Goal: Task Accomplishment & Management: Use online tool/utility

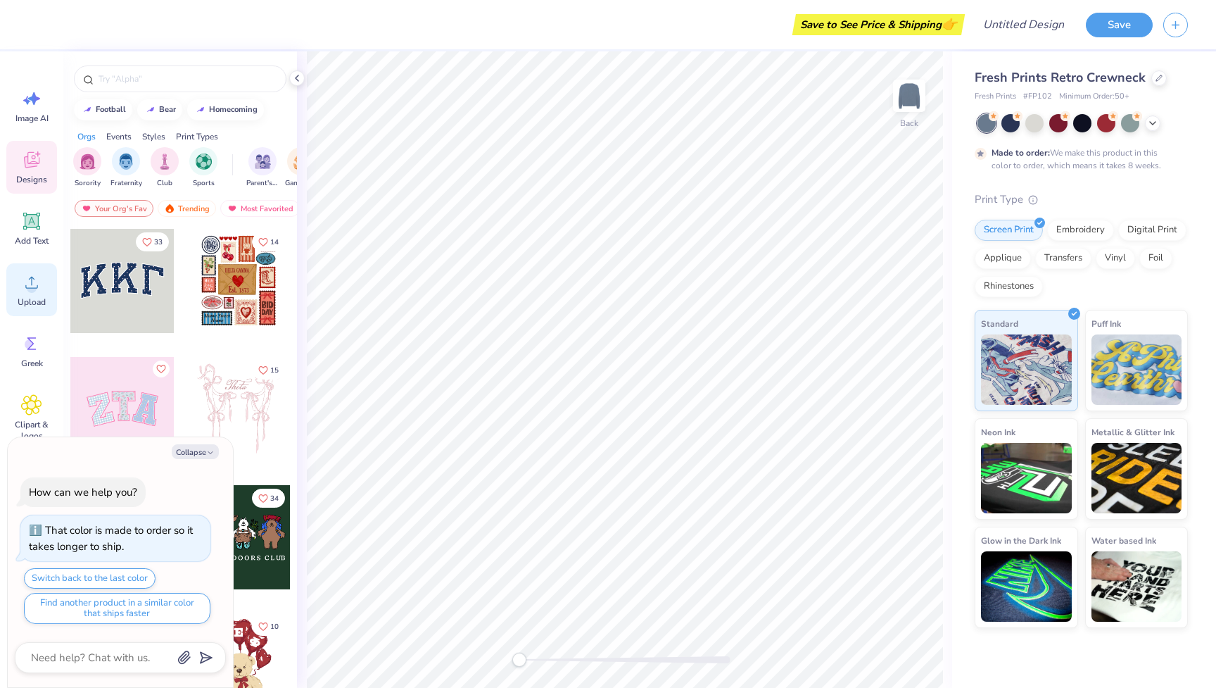
click at [25, 306] on span "Upload" at bounding box center [32, 301] width 28 height 11
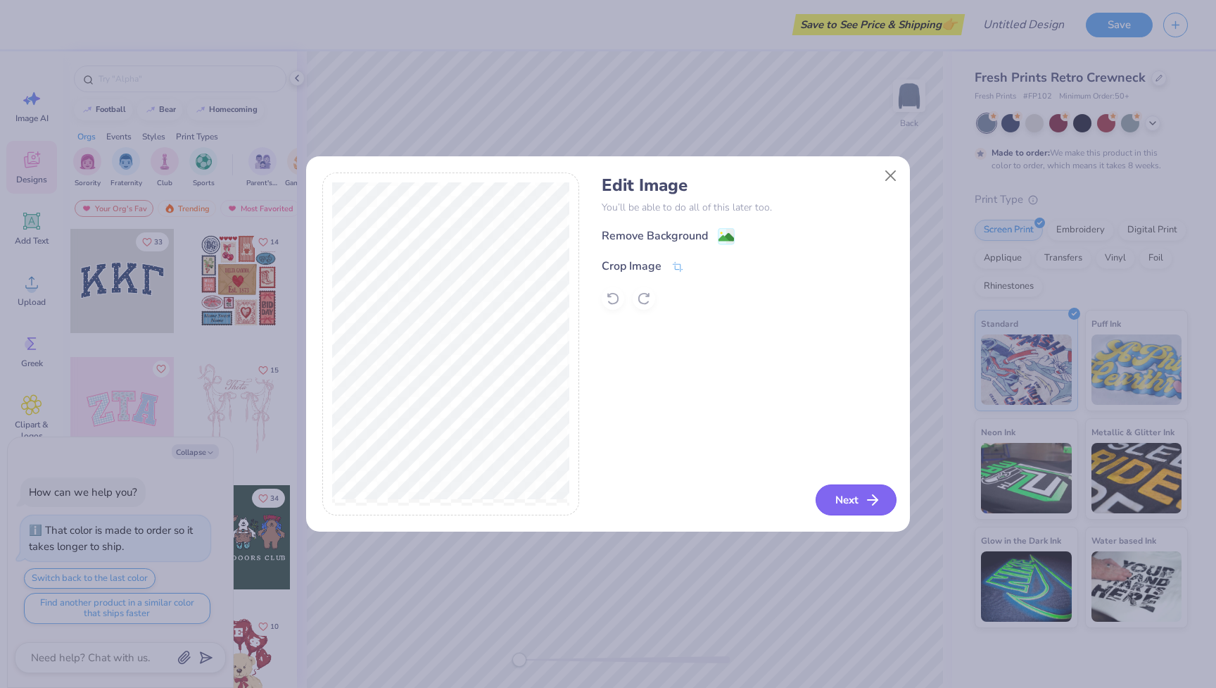
click at [855, 495] on button "Next" at bounding box center [856, 499] width 81 height 31
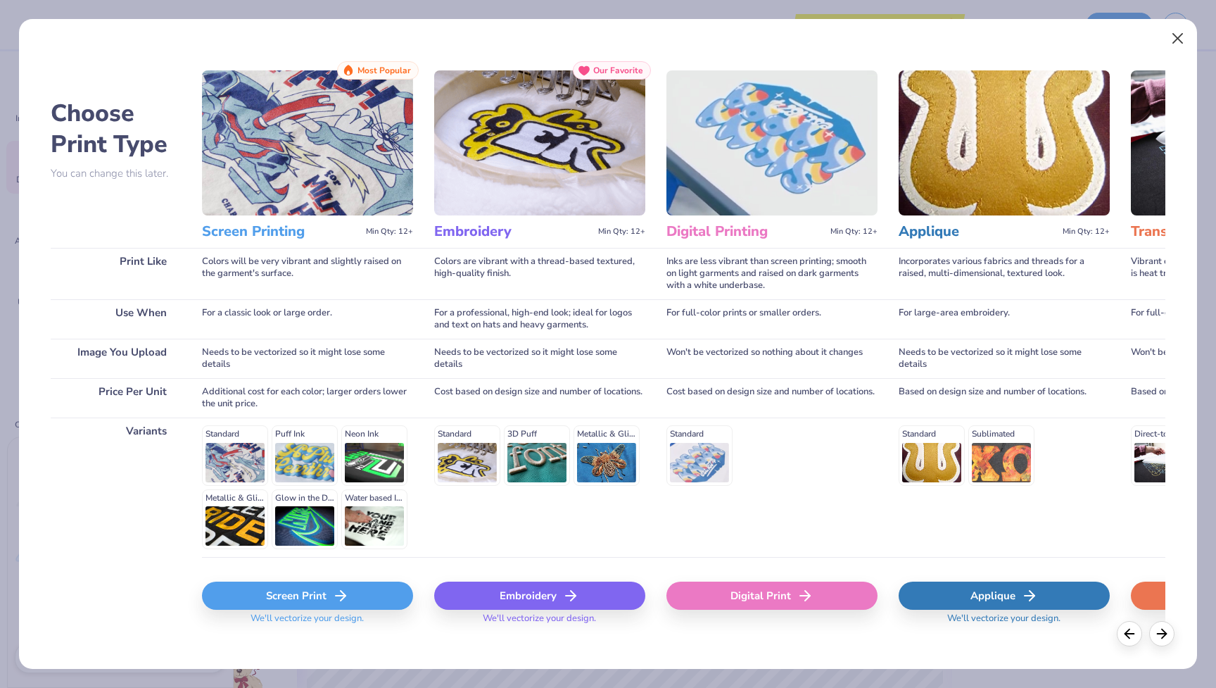
click at [1191, 28] on button "Close" at bounding box center [1178, 38] width 27 height 27
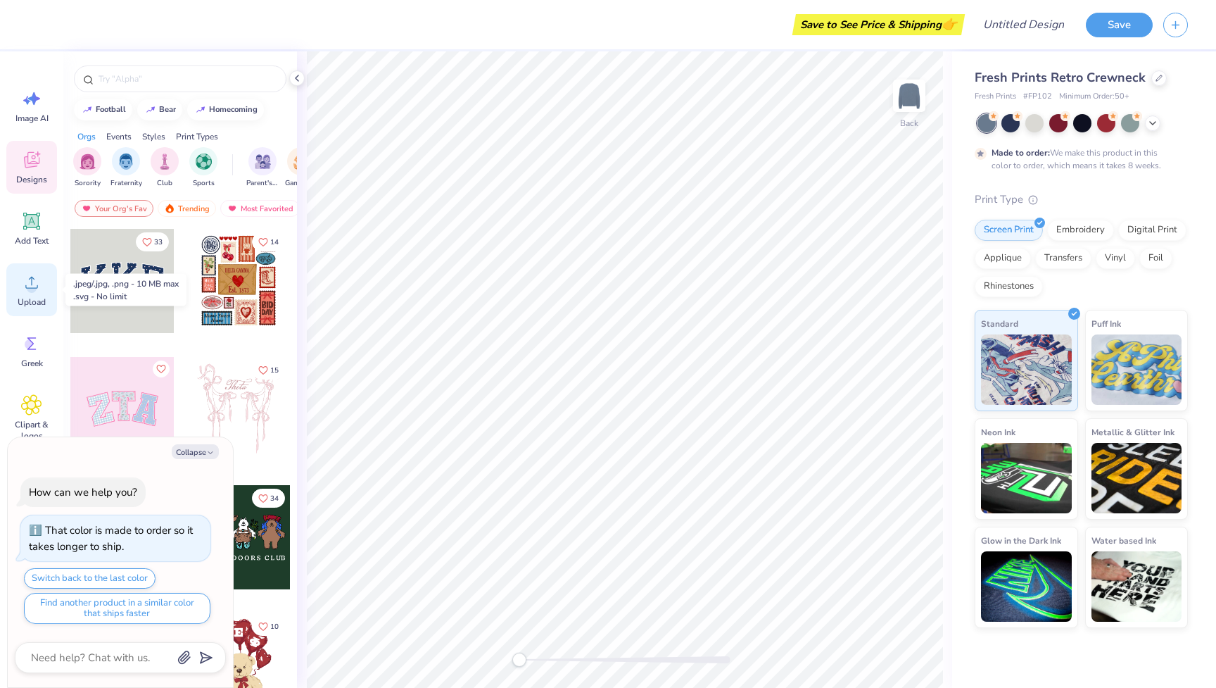
click at [40, 298] on span "Upload" at bounding box center [32, 301] width 28 height 11
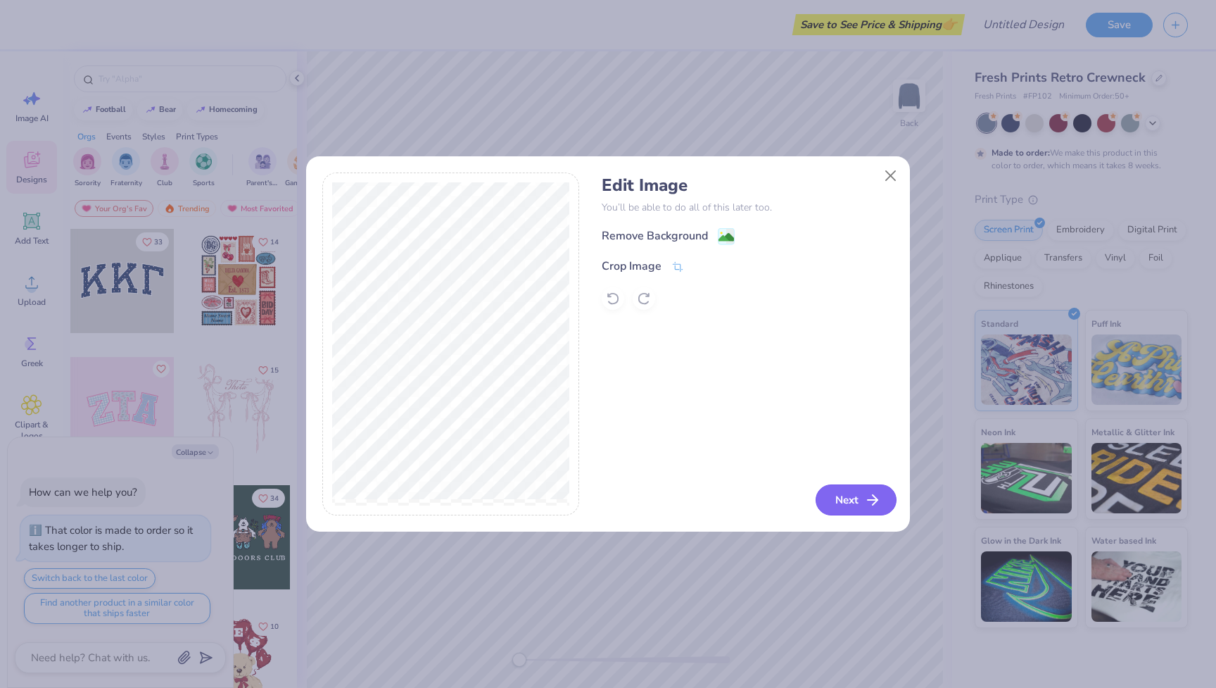
click at [855, 502] on button "Next" at bounding box center [856, 499] width 81 height 31
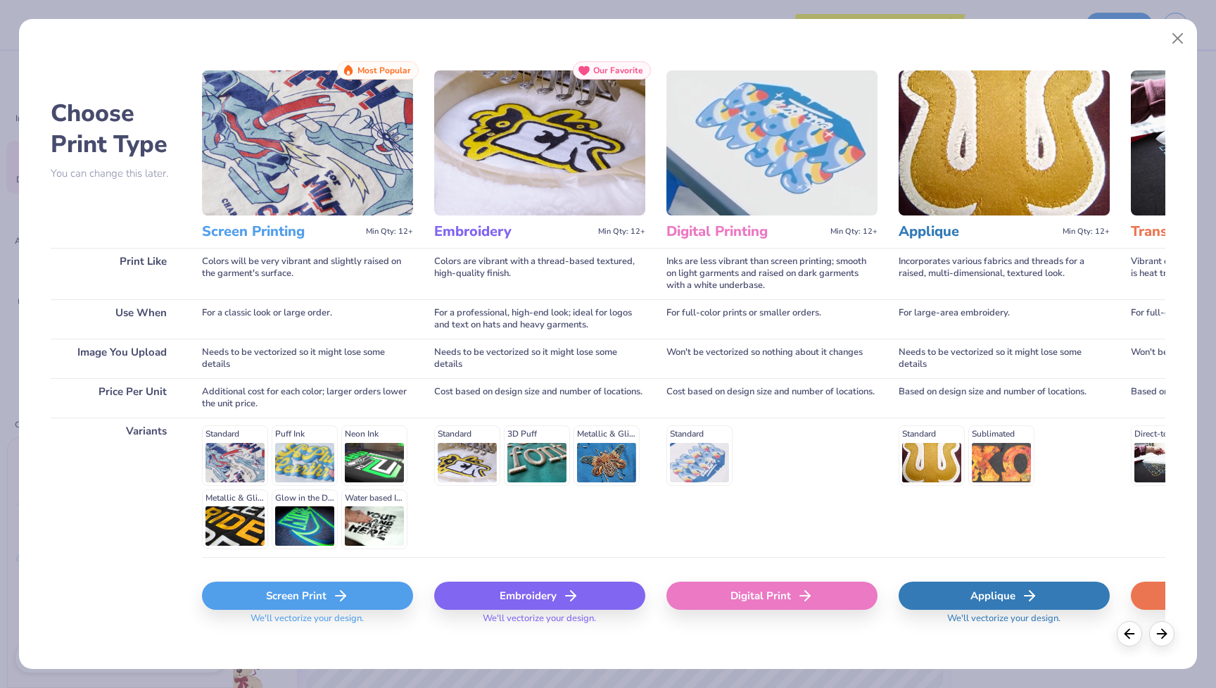
click at [536, 595] on div "Embroidery" at bounding box center [539, 595] width 211 height 28
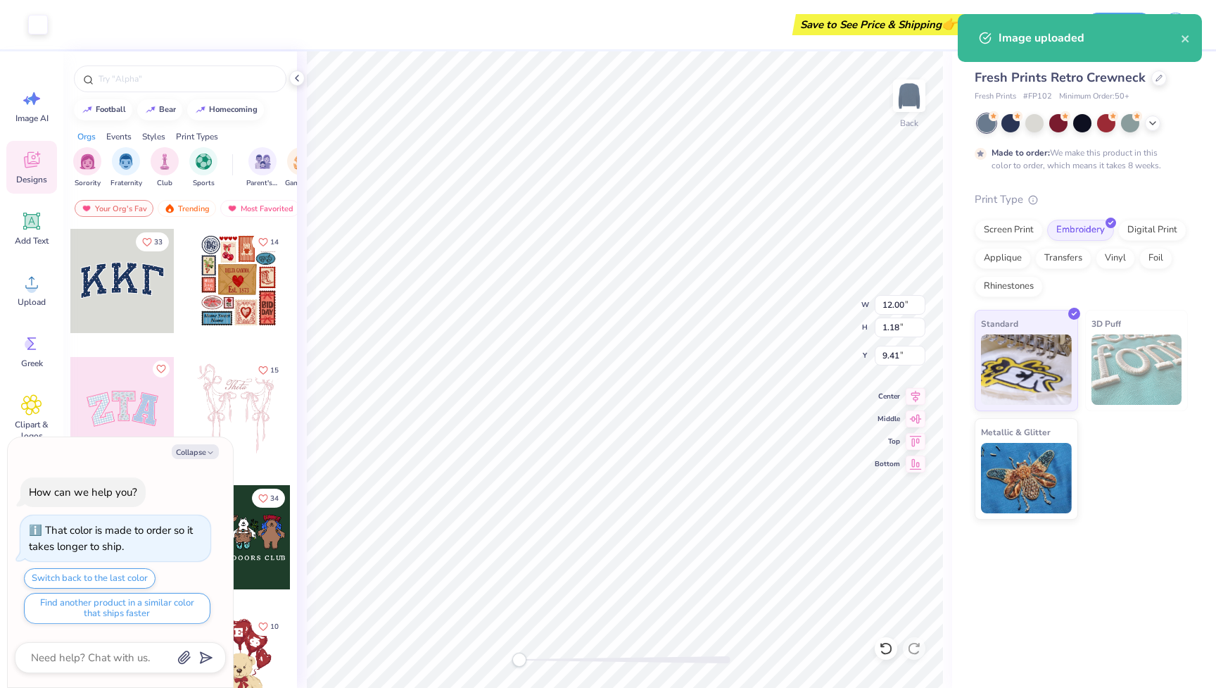
click at [618, 253] on body "Art colors Save to See Price & Shipping 👉 Design Title Save Image AI Designs Ad…" at bounding box center [608, 344] width 1216 height 688
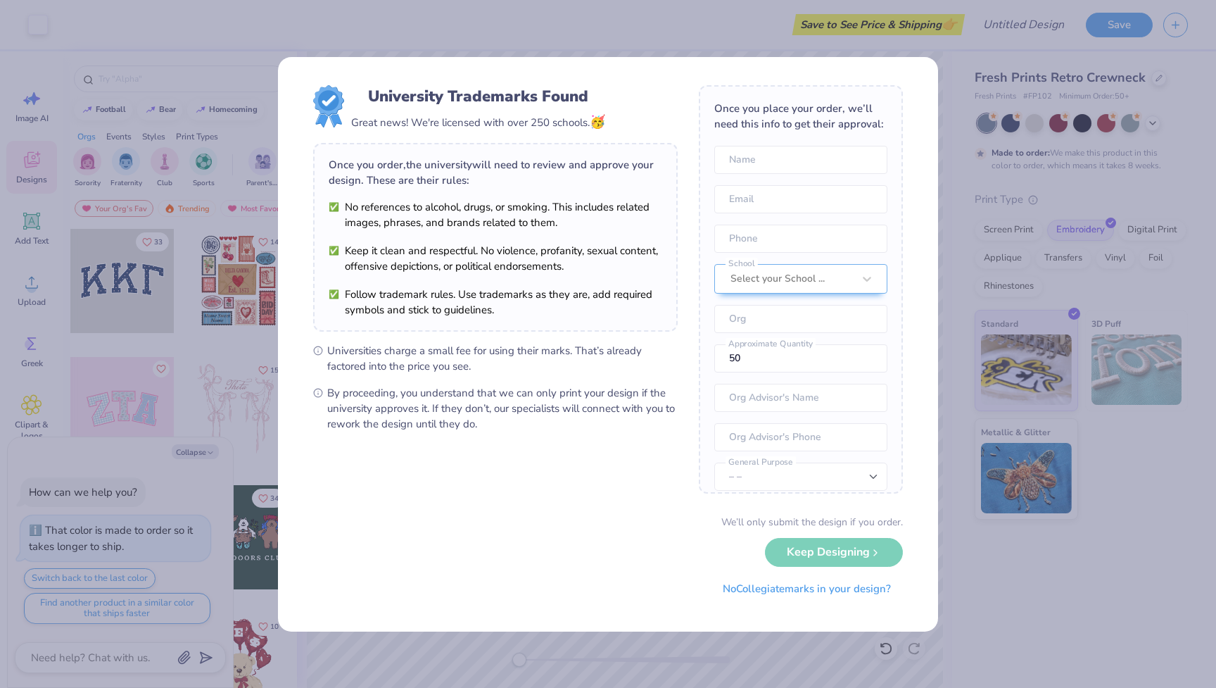
click at [514, 103] on div "University Trademarks Found" at bounding box center [478, 96] width 220 height 23
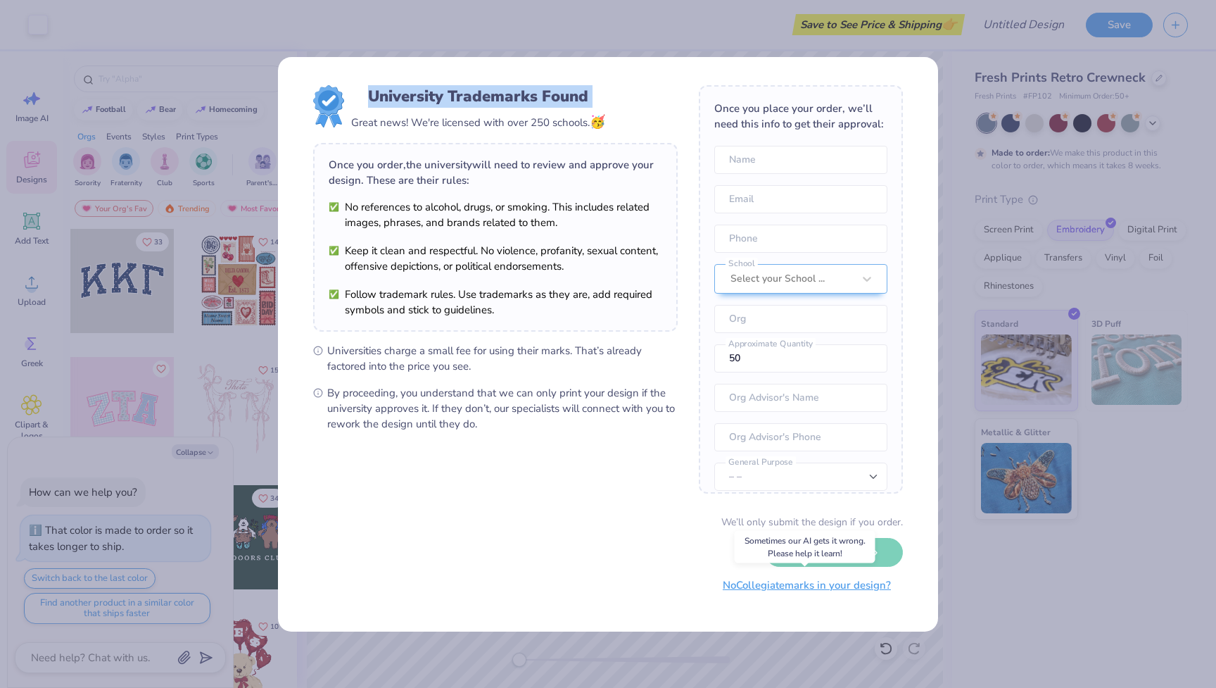
click at [812, 588] on button "No Collegiate marks in your design?" at bounding box center [807, 585] width 192 height 29
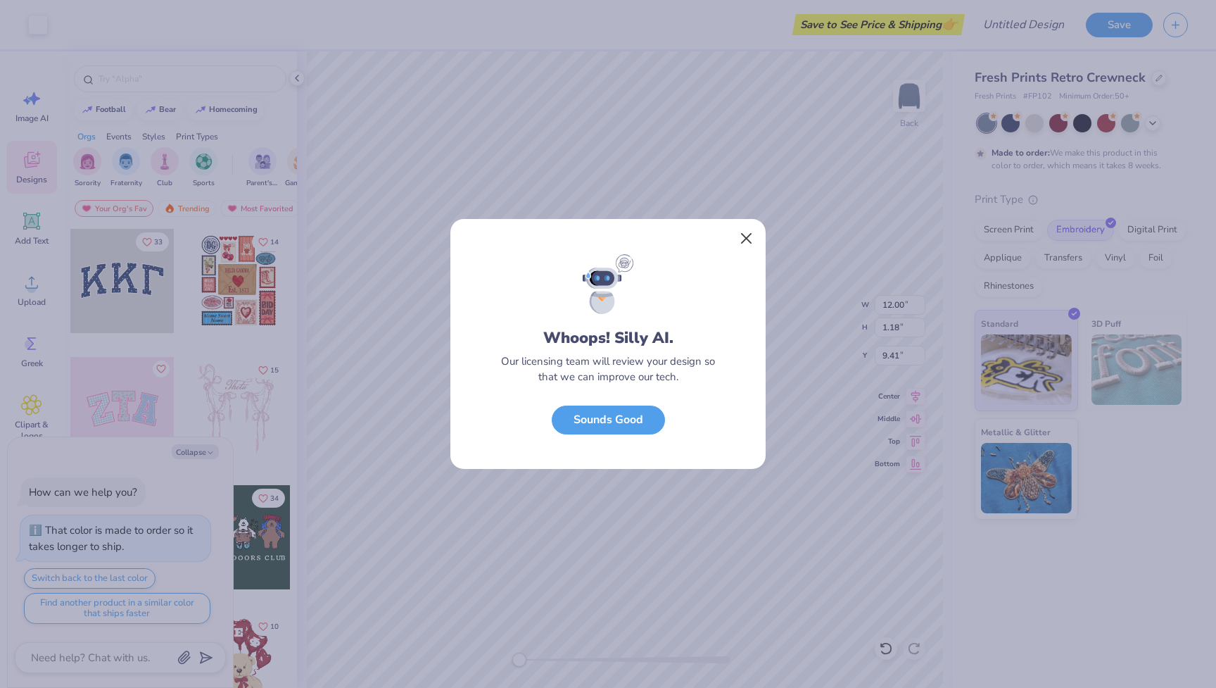
click at [753, 231] on button "Close" at bounding box center [746, 238] width 27 height 27
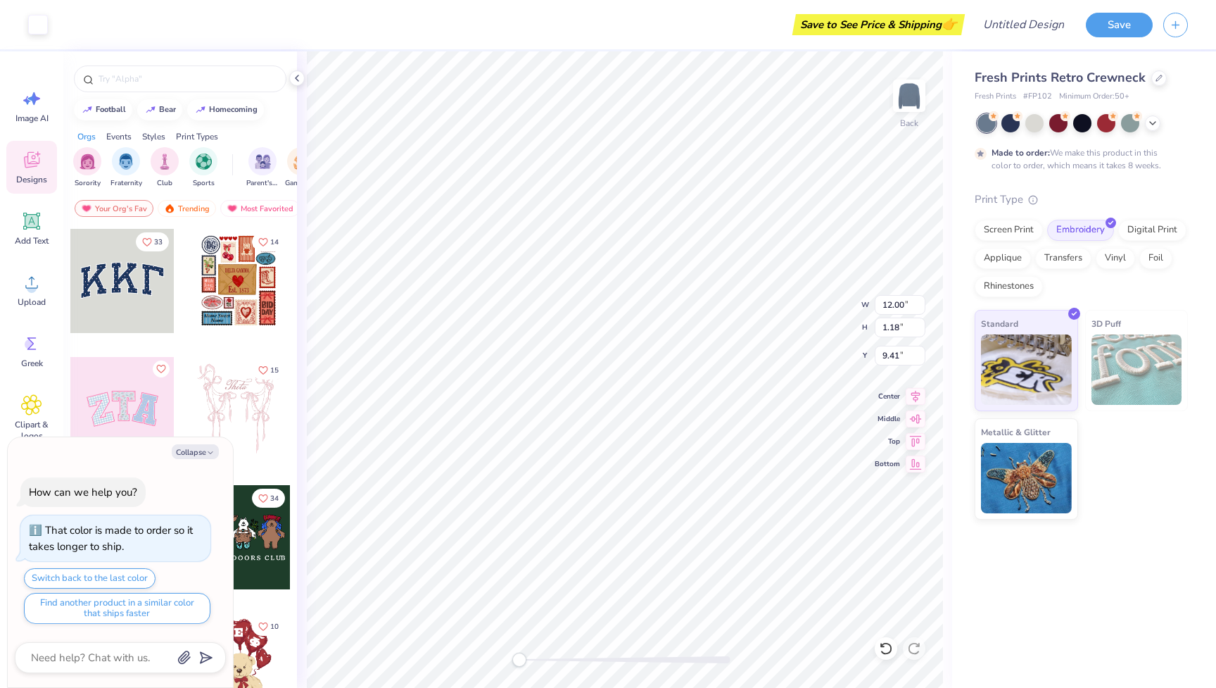
type textarea "x"
type input "1.82"
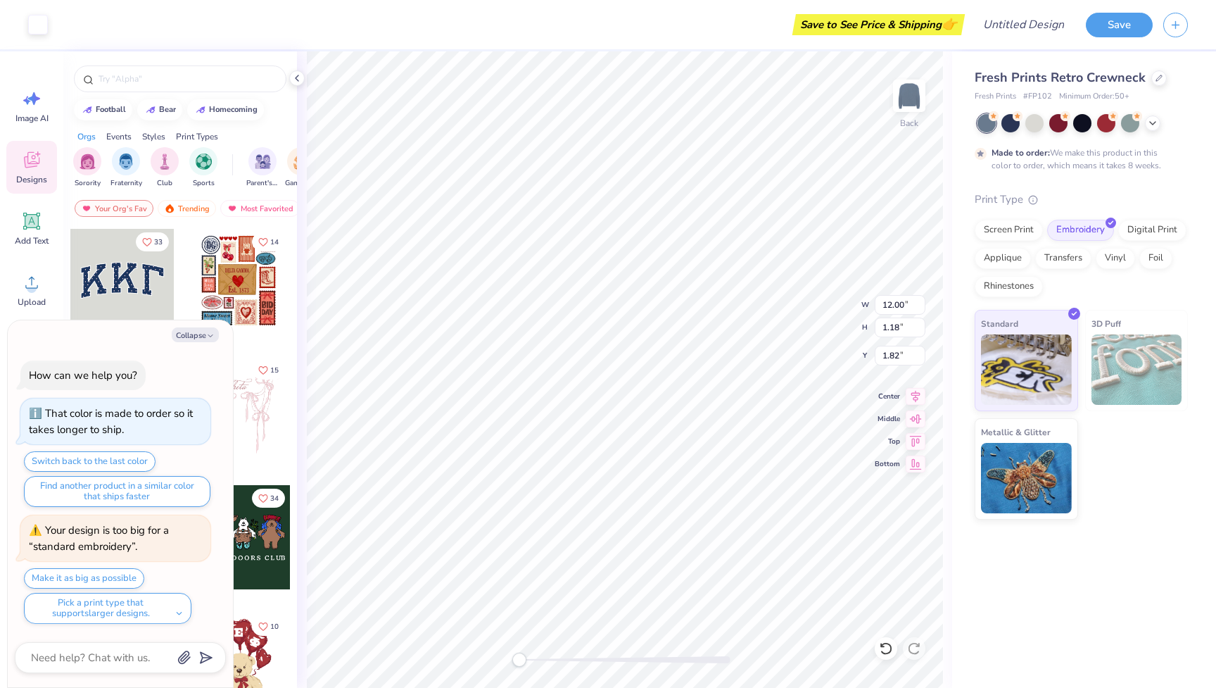
type textarea "x"
type input "2.70"
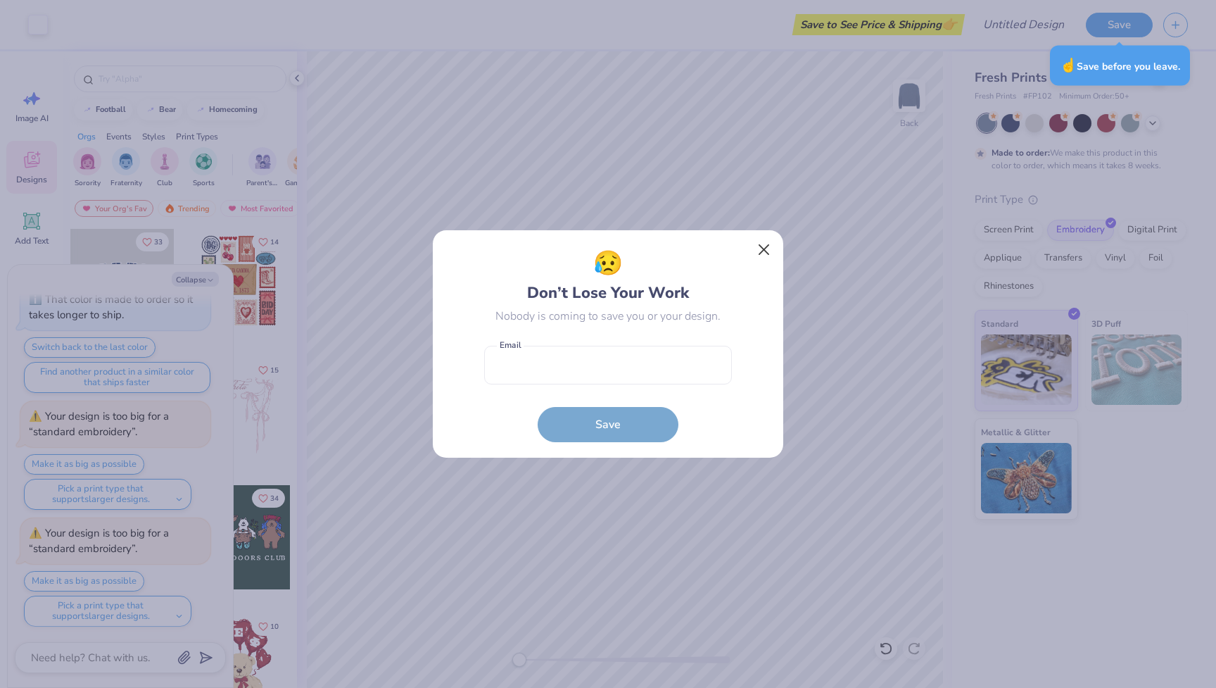
click at [762, 251] on button "Close" at bounding box center [764, 249] width 27 height 27
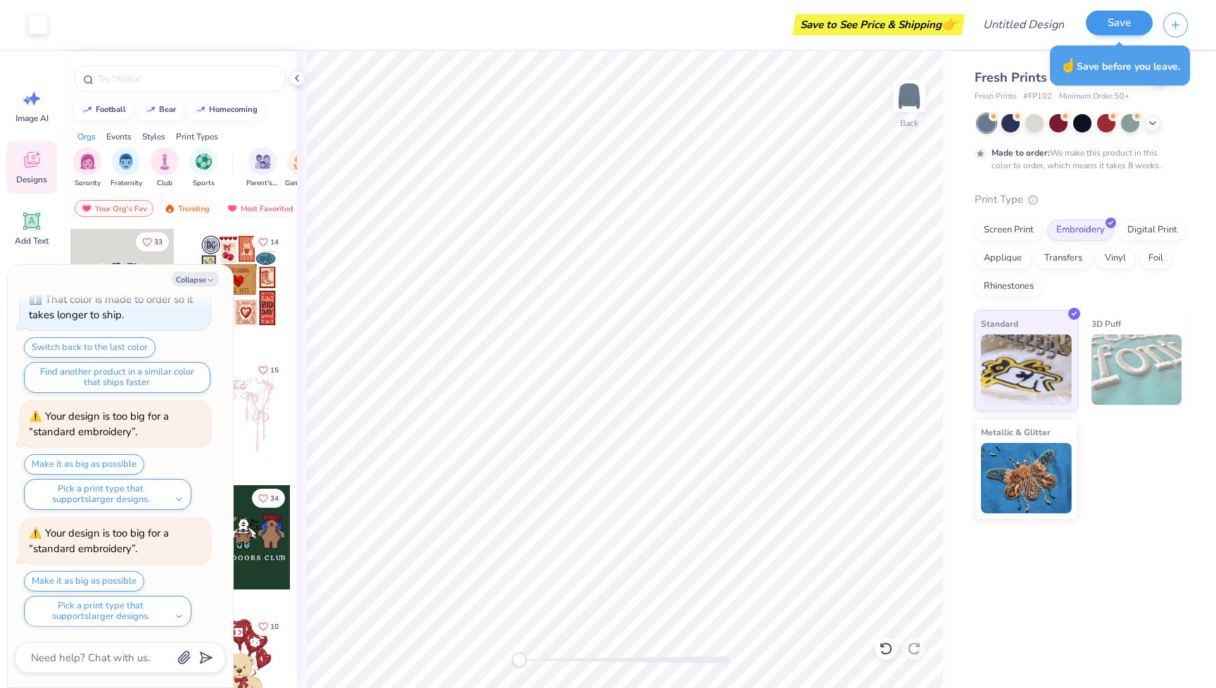
click at [1137, 23] on button "Save" at bounding box center [1119, 23] width 67 height 25
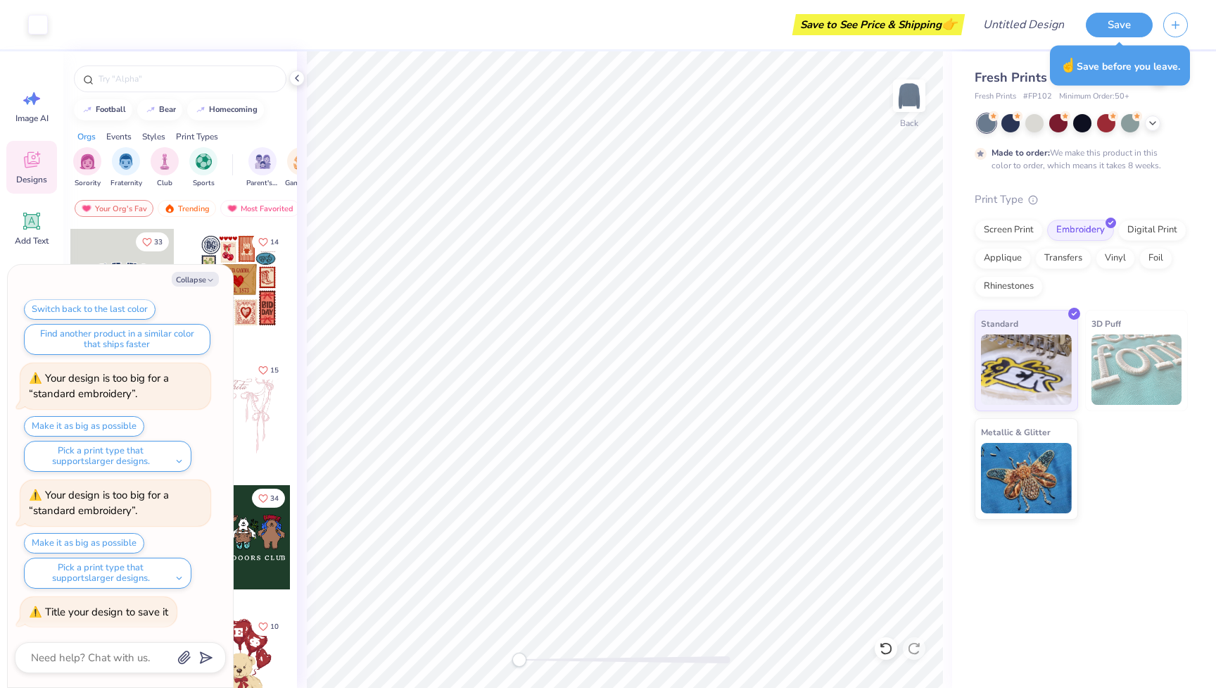
click at [1156, 67] on div "☝️ Save before you leave." at bounding box center [1120, 66] width 140 height 40
click at [1025, 227] on div "Screen Print" at bounding box center [1009, 227] width 68 height 21
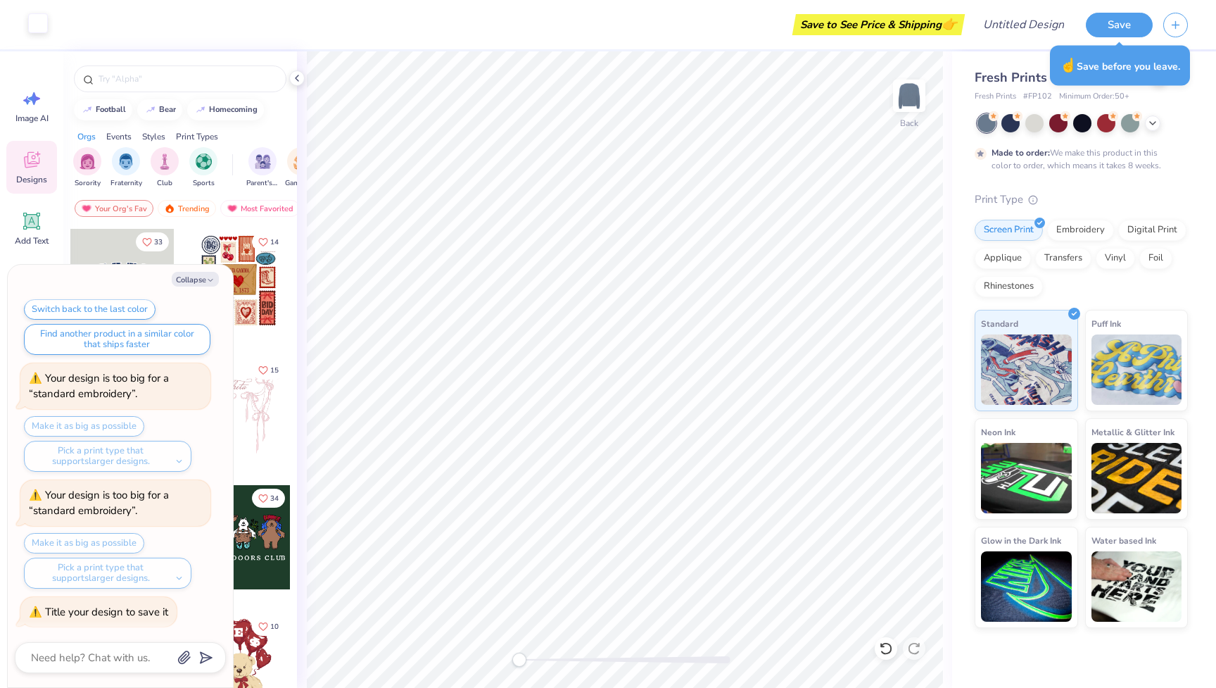
click at [34, 30] on div at bounding box center [38, 23] width 20 height 20
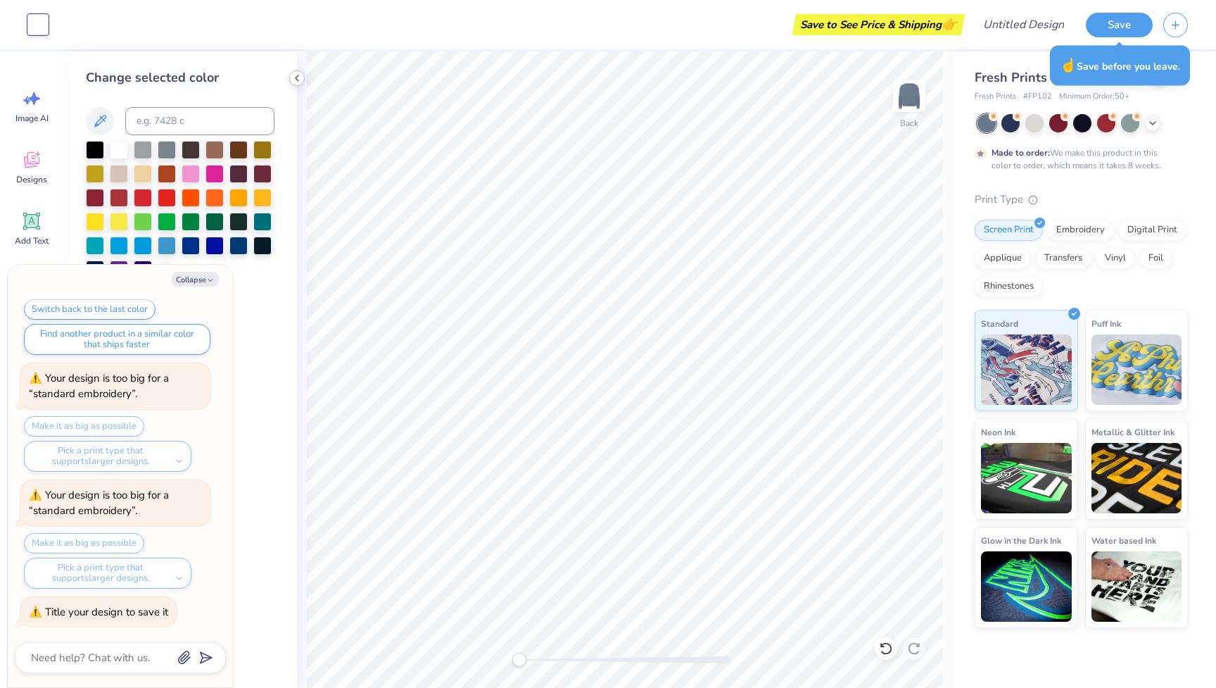
click at [296, 80] on icon at bounding box center [296, 77] width 11 height 11
type textarea "x"
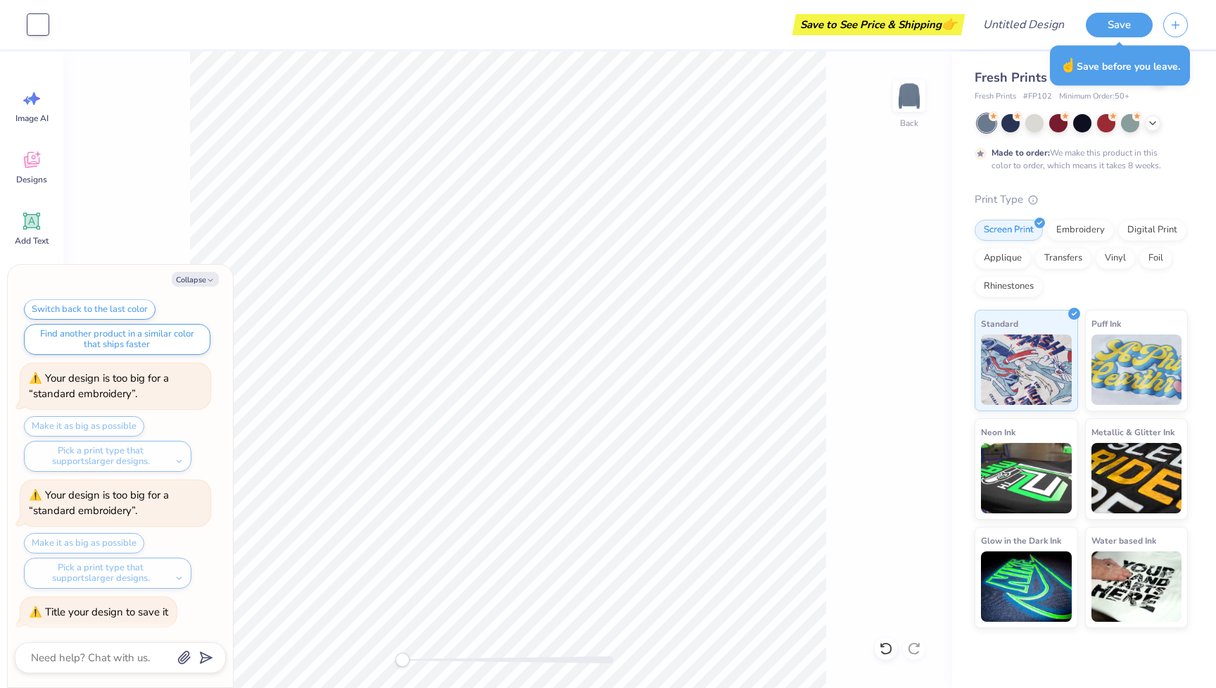
click at [331, 13] on div "Save to See Price & Shipping 👉" at bounding box center [509, 24] width 903 height 49
